Goal: Information Seeking & Learning: Learn about a topic

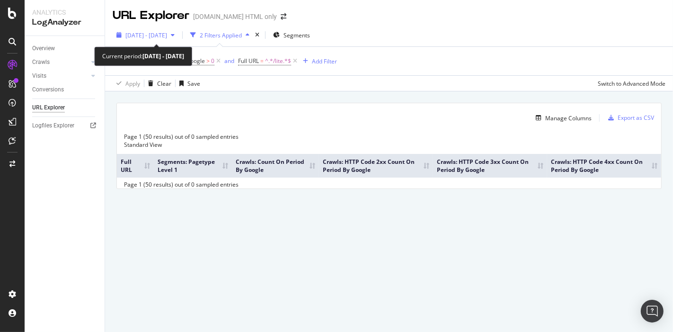
click at [167, 38] on span "2025 Aug. 6th - Sep. 2nd" at bounding box center [147, 35] width 42 height 8
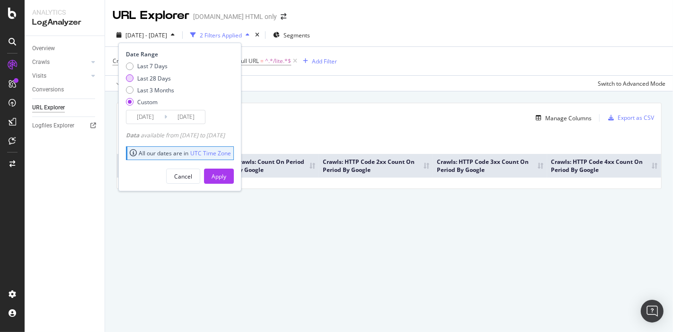
click at [140, 77] on div "Last 28 Days" at bounding box center [154, 78] width 34 height 8
type input "2025/08/07"
type input "2025/09/03"
click at [226, 177] on div "Apply" at bounding box center [219, 176] width 15 height 8
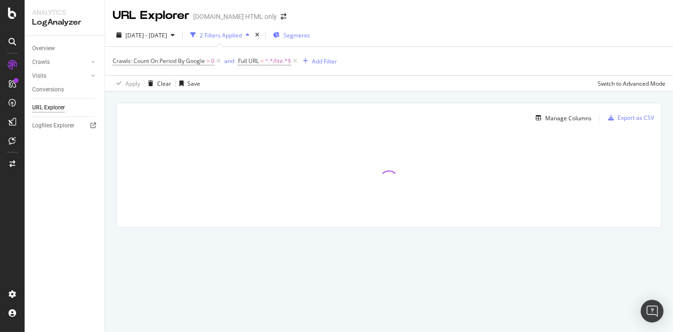
click at [306, 38] on span "Segments" at bounding box center [297, 35] width 27 height 8
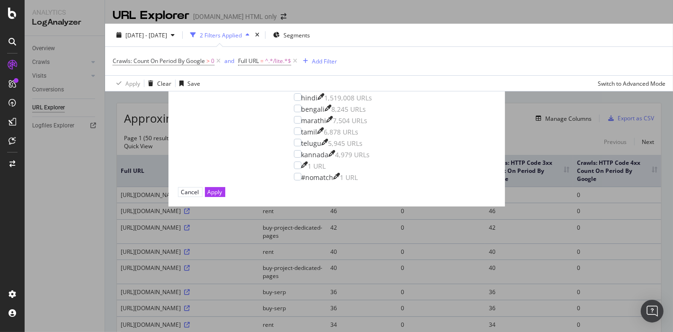
click at [211, 64] on span "language" at bounding box center [198, 60] width 25 height 8
click at [422, 52] on div "Filter the report on a dimension" at bounding box center [337, 47] width 318 height 9
click at [285, 52] on icon "times" at bounding box center [281, 47] width 5 height 9
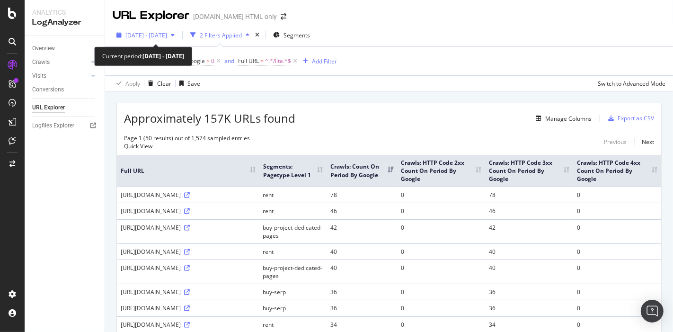
click at [179, 28] on div "2025 Aug. 7th - Sep. 3rd" at bounding box center [146, 35] width 66 height 14
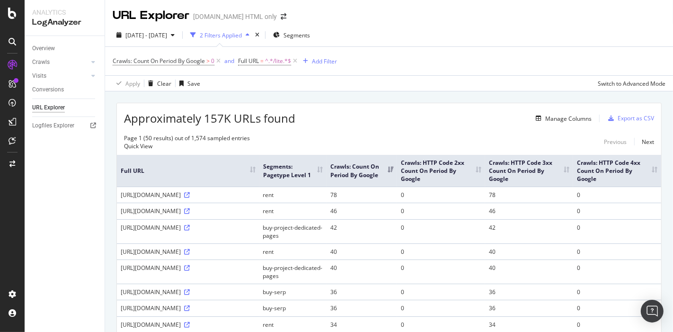
click at [370, 23] on div "URL Explorer Housing.com HTML only" at bounding box center [389, 12] width 568 height 24
click at [546, 118] on div "Export as CSV" at bounding box center [636, 118] width 36 height 8
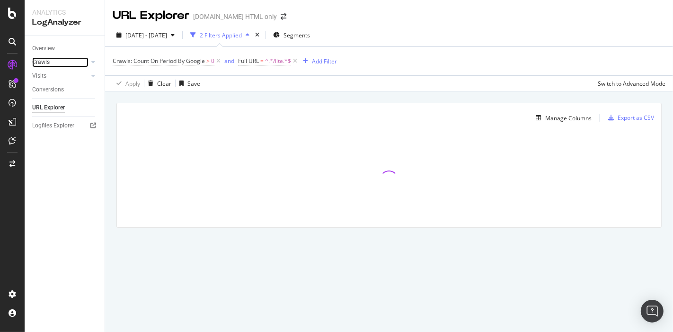
click at [57, 64] on link "Crawls" at bounding box center [60, 62] width 56 height 10
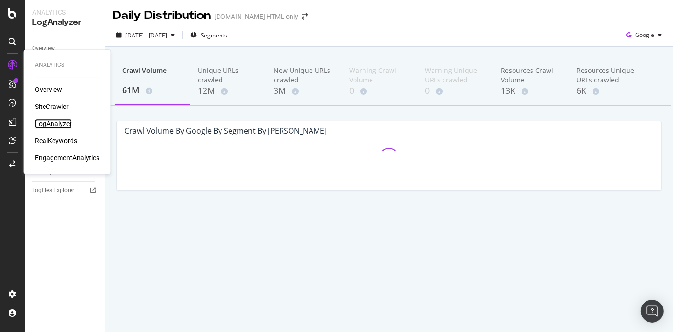
click at [58, 124] on div "LogAnalyzer" at bounding box center [53, 123] width 37 height 9
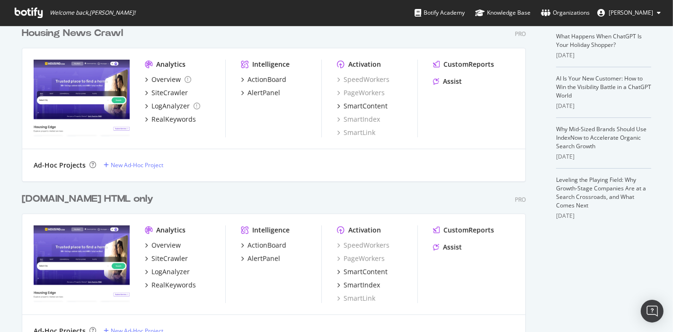
scroll to position [296, 0]
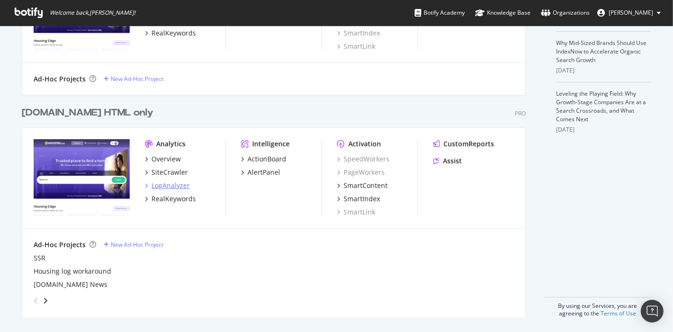
click at [170, 182] on div "LogAnalyzer" at bounding box center [171, 185] width 38 height 9
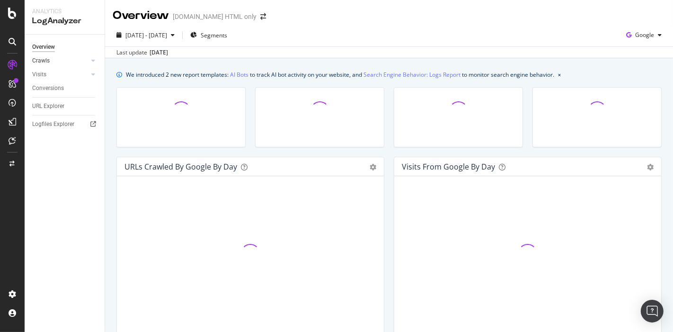
click at [85, 60] on div at bounding box center [83, 60] width 9 height 9
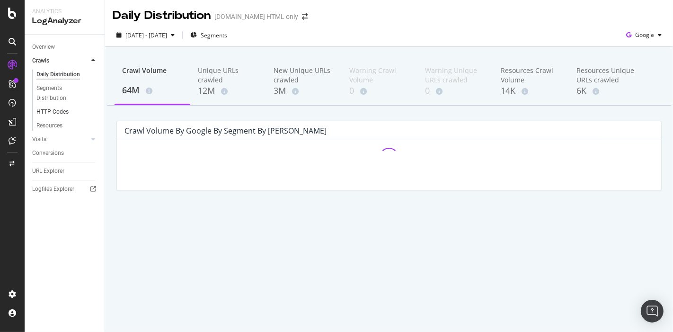
click at [69, 112] on link "HTTP Codes" at bounding box center [67, 112] width 62 height 10
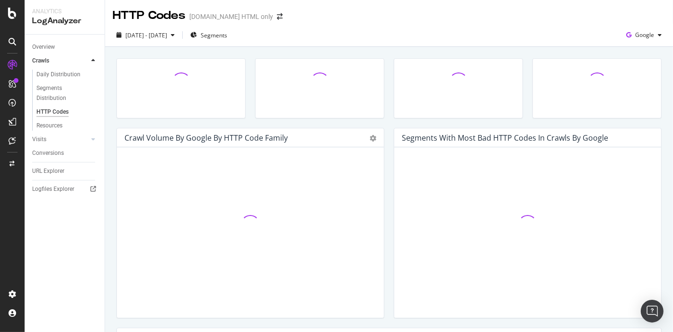
click at [69, 112] on link "HTTP Codes" at bounding box center [67, 112] width 62 height 10
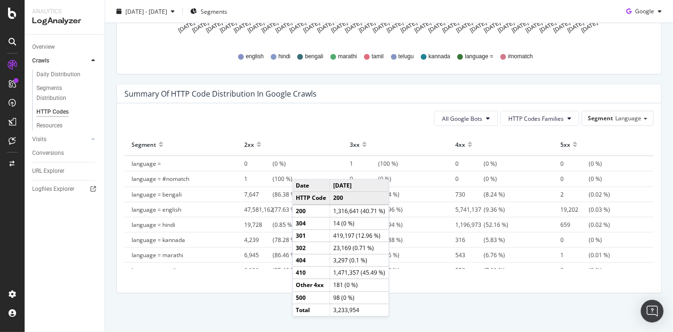
scroll to position [646, 0]
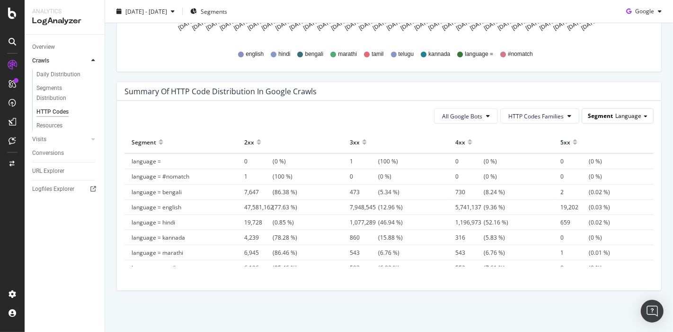
click at [601, 115] on span "Segment" at bounding box center [600, 116] width 25 height 8
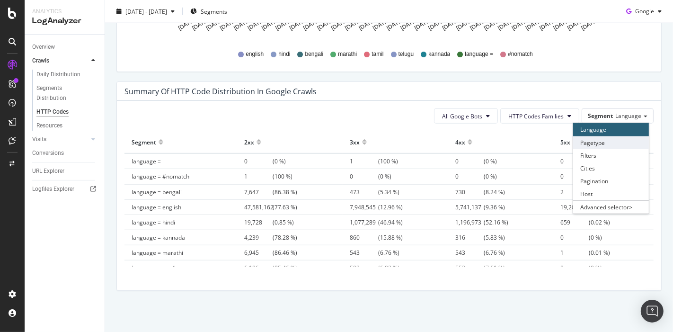
click at [598, 136] on div "Pagetype" at bounding box center [612, 142] width 76 height 13
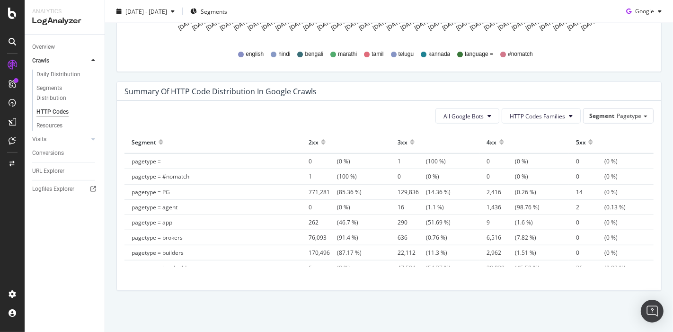
click at [410, 143] on div at bounding box center [412, 146] width 5 height 7
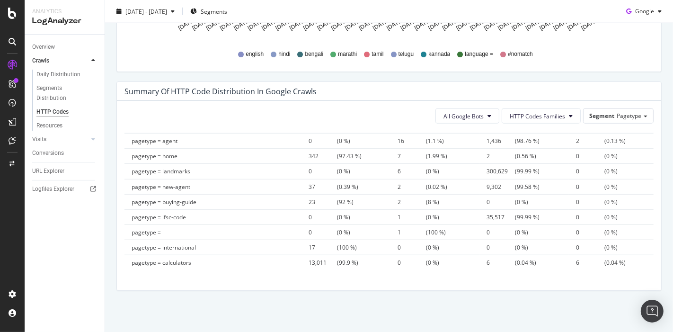
scroll to position [566, 0]
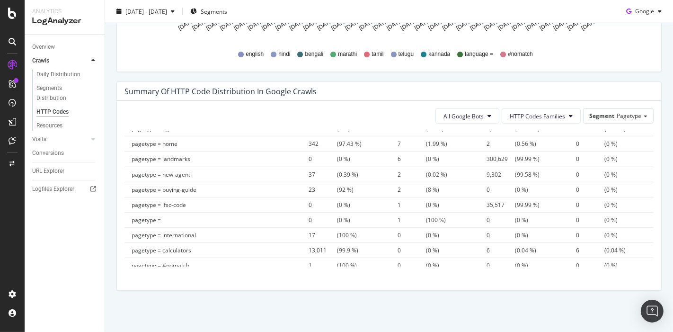
drag, startPoint x: 131, startPoint y: 140, endPoint x: 617, endPoint y: 266, distance: 501.4
click at [617, 266] on div "All Google Bots HTTP Codes Families Segment Pagetype Hold CTRL while clicking t…" at bounding box center [389, 195] width 545 height 189
copy thead
